Goal: Information Seeking & Learning: Learn about a topic

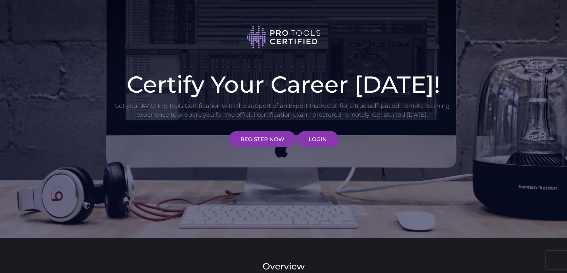
type input "[DOMAIN_NAME][EMAIL_ADDRESS][PERSON_NAME][DOMAIN_NAME]"
click at [320, 141] on link "LOGIN" at bounding box center [317, 139] width 41 height 16
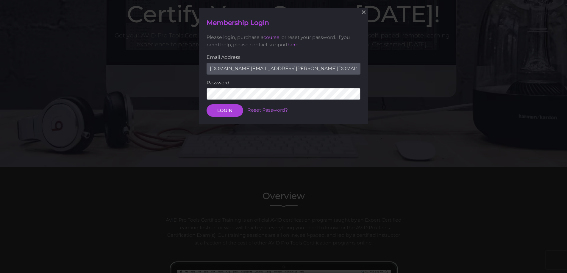
scroll to position [76, 0]
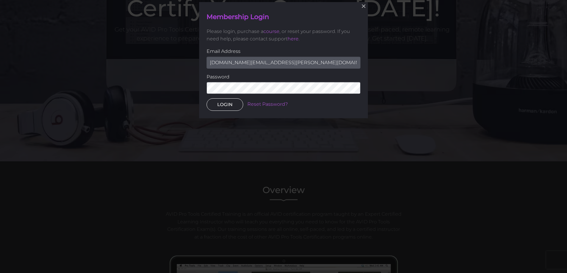
click at [228, 107] on button "LOGIN" at bounding box center [224, 104] width 37 height 12
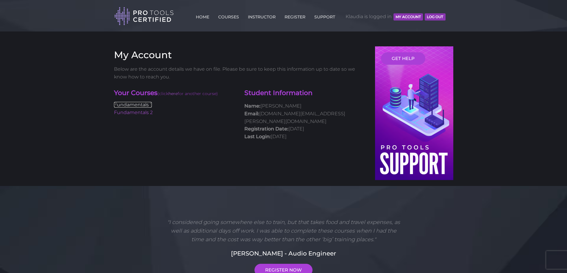
click at [142, 103] on link "Fundamentals 1" at bounding box center [133, 105] width 38 height 6
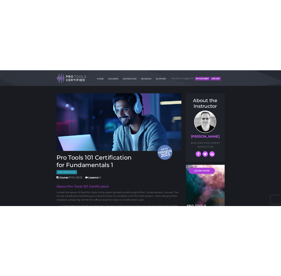
scroll to position [30, 0]
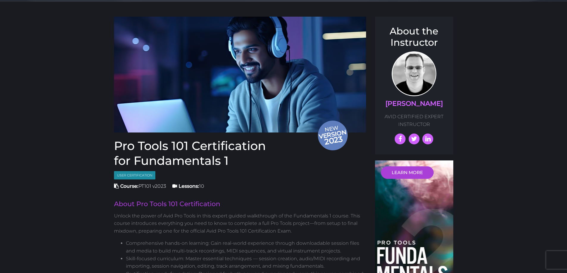
drag, startPoint x: 115, startPoint y: 147, endPoint x: 234, endPoint y: 160, distance: 120.6
click at [234, 160] on h1 "Pro Tools 101 Certification for Fundamentals 1" at bounding box center [240, 154] width 252 height 30
copy h1 "Pro Tools 101 Certification for Fundamentals 1"
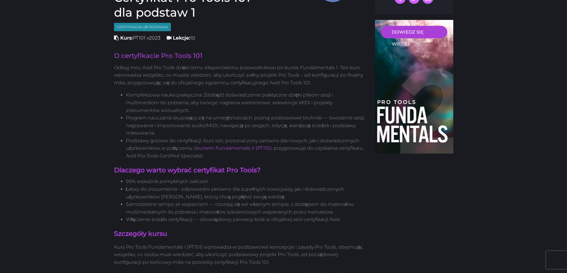
scroll to position [183, 0]
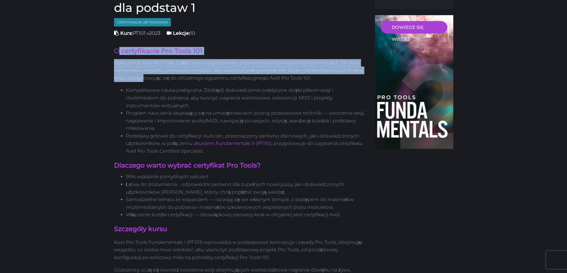
drag, startPoint x: 117, startPoint y: 51, endPoint x: 142, endPoint y: 78, distance: 36.8
drag, startPoint x: 115, startPoint y: 48, endPoint x: 208, endPoint y: 150, distance: 138.5
copy div "O certyfikacie Pro Tools 101 Odkryj moc Avid Pro Tools dzięki temu eksperckiemu…"
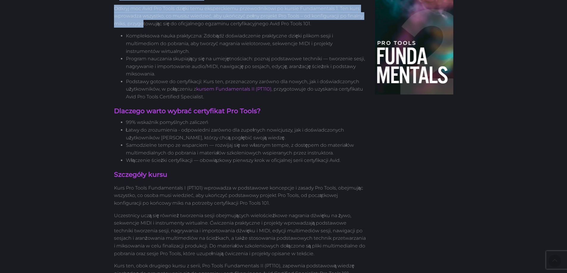
scroll to position [242, 0]
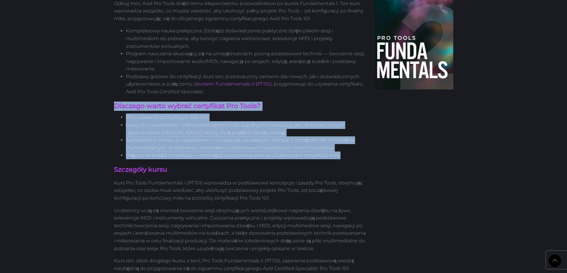
drag, startPoint x: 115, startPoint y: 105, endPoint x: 349, endPoint y: 158, distance: 240.0
copy div "Dlaczego warto wybrać certyfikat Pro Tools? 99% wskaźnik pomyślnych zaliczeń Ła…"
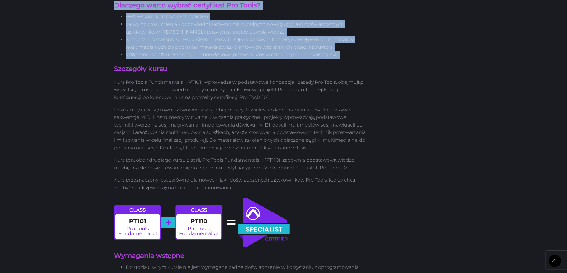
scroll to position [361, 0]
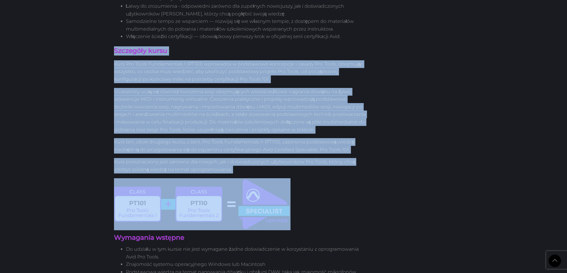
drag, startPoint x: 114, startPoint y: 50, endPoint x: 265, endPoint y: 203, distance: 215.2
copy div "Loremipsu dolor Sita Con Adipi Elitseddoeiu T (IN930) utlaboree d magnaaliqu en…"
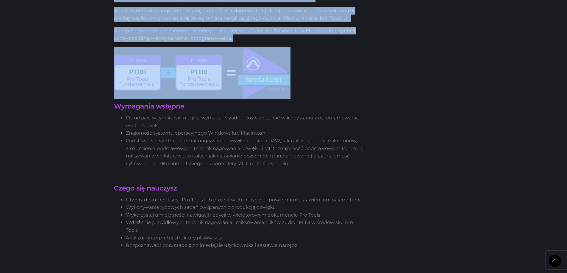
scroll to position [510, 0]
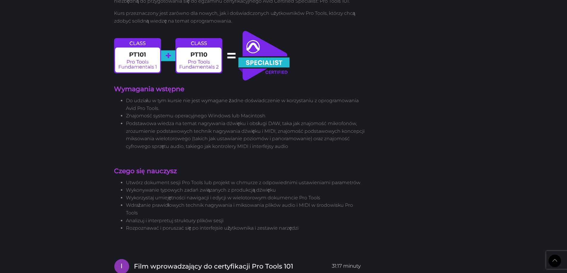
click at [200, 147] on font "Podstawowa wiedza na temat nagrywania dźwięku i obsługi DAW, taka jak znajomość…" at bounding box center [245, 135] width 239 height 29
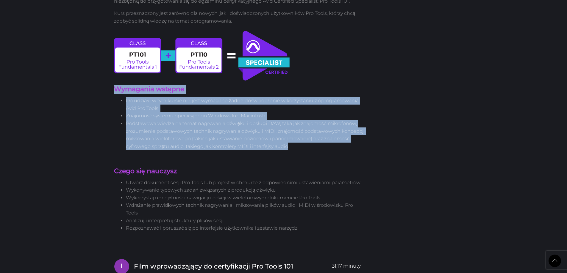
drag, startPoint x: 114, startPoint y: 88, endPoint x: 296, endPoint y: 145, distance: 190.7
click at [296, 145] on div "Nowy wersja 2023 Certyfikat Pro Tools 101 dla podstaw 1 Certyfikacja użytkownik…" at bounding box center [239, 139] width 261 height 1206
copy div "Wymagania wstępne Do udziału w tym kursie nie jest wymagane żadne doświadczenie…"
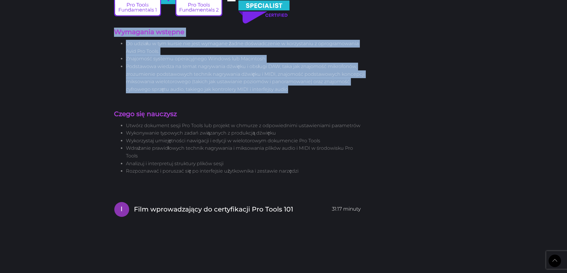
scroll to position [570, 0]
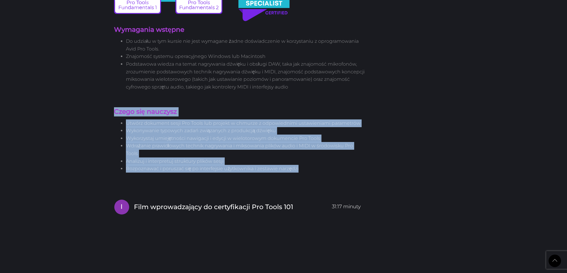
drag, startPoint x: 114, startPoint y: 111, endPoint x: 311, endPoint y: 161, distance: 202.7
click at [311, 161] on div "Nowy wersja 2023 Certyfikat Pro Tools 101 dla podstaw 1 Certyfikacja użytkownik…" at bounding box center [239, 80] width 261 height 1206
copy div "Czego się nauczysz Utwórz dokument sesji Pro Tools lub projekt w chmurze z odpo…"
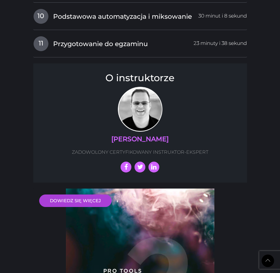
scroll to position [1164, 0]
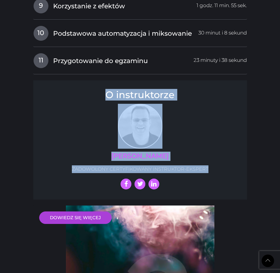
drag, startPoint x: 103, startPoint y: 93, endPoint x: 218, endPoint y: 167, distance: 137.2
click at [218, 167] on div "O instruktorze [PERSON_NAME] ZADOWOLONY CERTYFIKOWANY INSTRUKTOR-EKSPERT" at bounding box center [140, 139] width 214 height 119
copy div "O instruktorze [PERSON_NAME] ZADOWOLONY CERTYFIKOWANY INSTRUKTOR-EKSPERT"
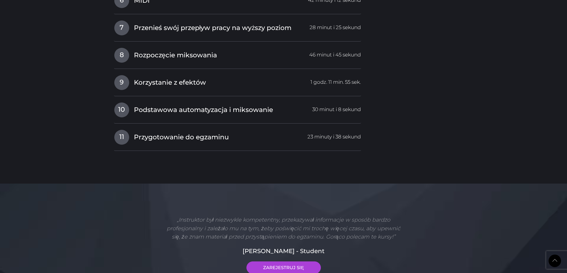
scroll to position [1080, 0]
